Goal: Information Seeking & Learning: Learn about a topic

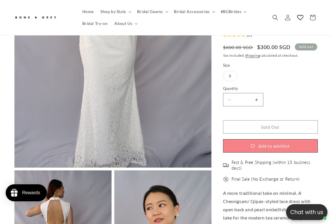
scroll to position [227, 0]
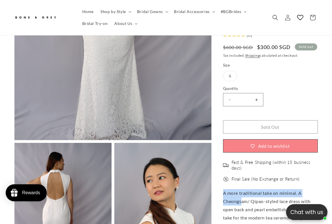
drag, startPoint x: 223, startPoint y: 202, endPoint x: 242, endPoint y: 206, distance: 19.3
click at [242, 206] on p "A more traditional take on minimal. A Cheongsam/ Qipao-styled lace dress with o…" at bounding box center [270, 221] width 95 height 65
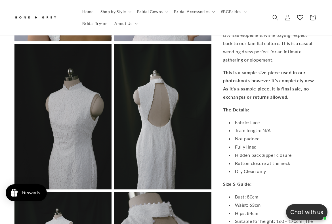
scroll to position [625, 0]
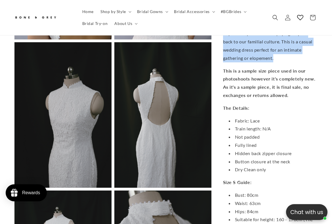
click at [279, 60] on p "A more traditional take on minimal. A Cheongsam/ Qipao-styled lace dress with o…" at bounding box center [270, 29] width 95 height 65
copy p "A more traditional take on minimal. A Cheongsam/ Qipao-styled lace dress with o…"
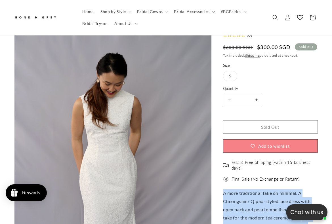
scroll to position [85, 0]
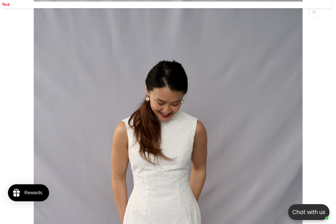
scroll to position [0, 215]
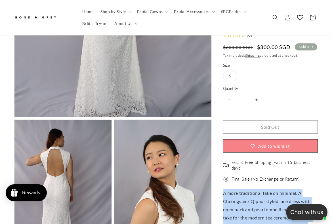
drag, startPoint x: 145, startPoint y: 91, endPoint x: 112, endPoint y: 80, distance: 34.8
click at [14, 117] on button "Open media 1 in modal" at bounding box center [14, 117] width 0 height 0
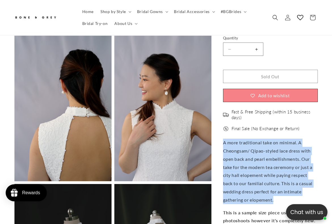
scroll to position [540, 0]
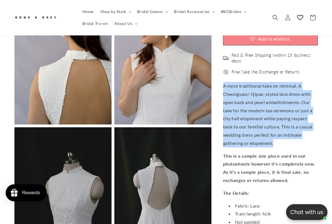
click at [271, 142] on p "A more traditional take on minimal. A Cheongsam/ Qipao-styled lace dress with o…" at bounding box center [270, 114] width 95 height 65
drag, startPoint x: 278, startPoint y: 147, endPoint x: 223, endPoint y: 92, distance: 77.5
click at [223, 92] on p "A more traditional take on minimal. A Cheongsam/ Qipao-styled lace dress with o…" at bounding box center [270, 114] width 95 height 65
copy p "A more traditional take on minimal. A Cheongsam/ Qipao-styled lace dress with o…"
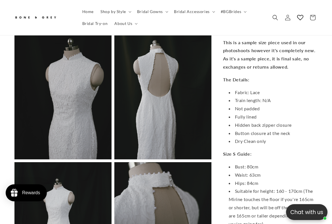
scroll to position [0, 215]
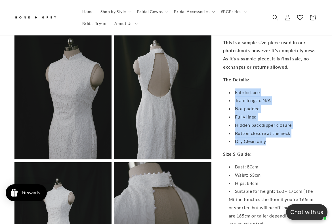
drag, startPoint x: 274, startPoint y: 144, endPoint x: 231, endPoint y: 98, distance: 63.1
click at [231, 98] on ul "Fabric: Lace Train length: N/A Not padded Fully lined Hidden back zipper closur…" at bounding box center [270, 117] width 95 height 57
copy ul "Fabric: Lace Train length: N/A Not padded Fully lined Hidden back zipper closur…"
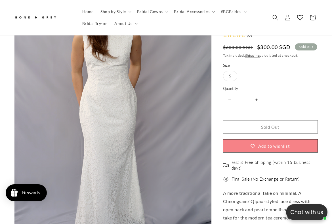
scroll to position [110, 0]
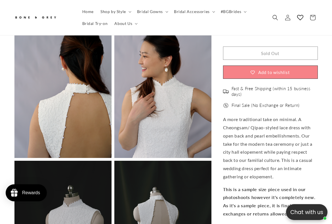
scroll to position [0, 107]
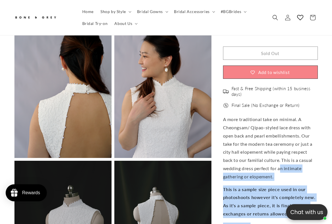
drag, startPoint x: 222, startPoint y: 124, endPoint x: 281, endPoint y: 175, distance: 77.9
click at [281, 175] on div "Bone & Grey Mirine Mirine (0) Regular price $300.00 SGD Regular price $600.00 S…" at bounding box center [265, 82] width 106 height 1044
drag, startPoint x: 281, startPoint y: 175, endPoint x: 276, endPoint y: 181, distance: 8.1
click at [274, 181] on p "A more traditional take on minimal. A Cheongsam/ Qipao-styled lace dress with o…" at bounding box center [270, 148] width 95 height 65
click at [277, 181] on p "A more traditional take on minimal. A Cheongsam/ Qipao-styled lace dress with o…" at bounding box center [270, 148] width 95 height 65
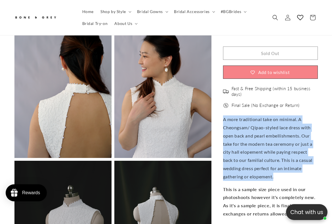
drag, startPoint x: 280, startPoint y: 181, endPoint x: 223, endPoint y: 123, distance: 80.9
click at [223, 123] on p "A more traditional take on minimal. A Cheongsam/ Qipao-styled lace dress with o…" at bounding box center [270, 148] width 95 height 65
copy p "A more traditional take on minimal. A Cheongsam/ Qipao-styled lace dress with o…"
